Goal: Information Seeking & Learning: Learn about a topic

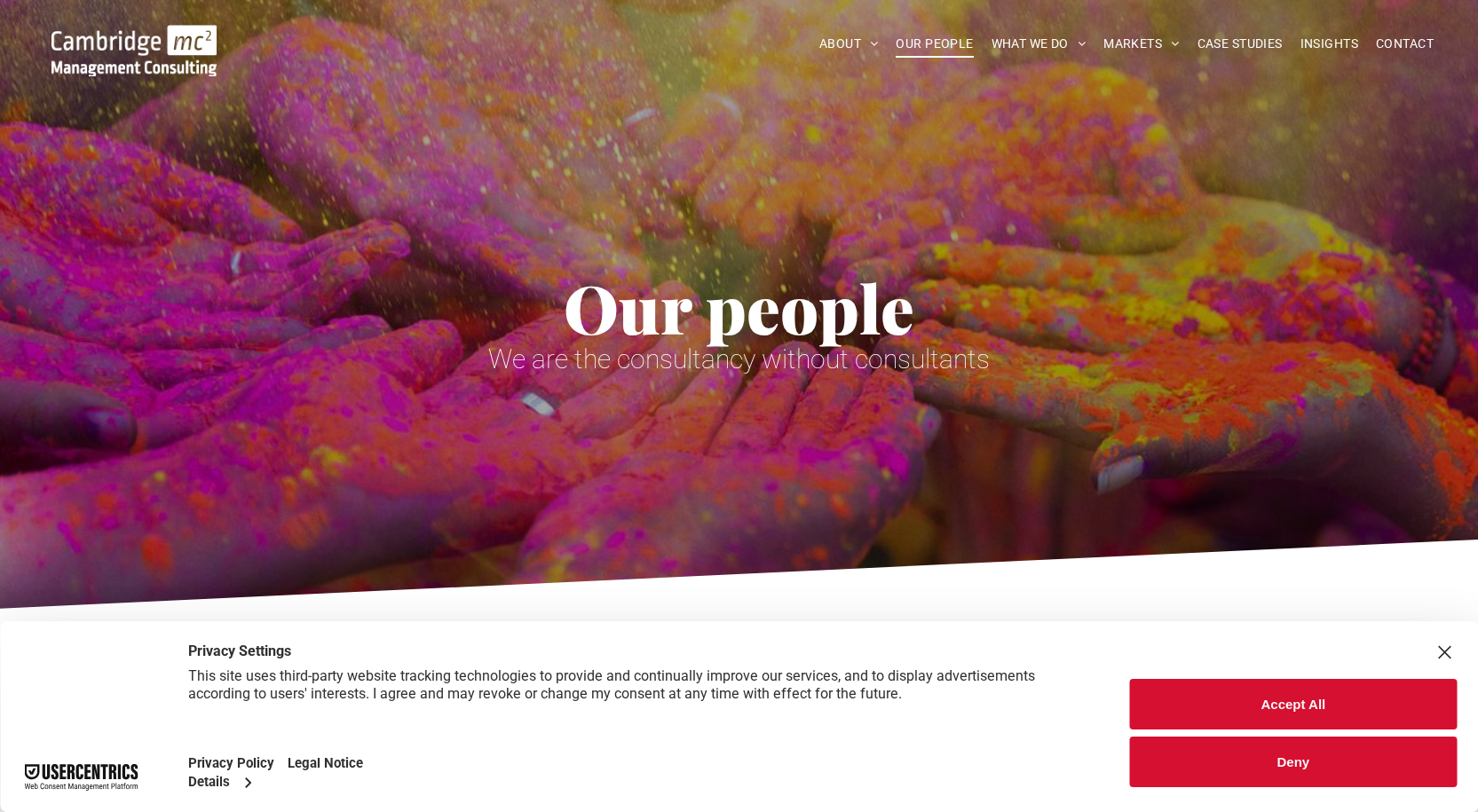
click at [773, 185] on div "Our people We are the consultancy without consultants" at bounding box center [739, 255] width 1065 height 282
